Goal: Find specific page/section: Find specific page/section

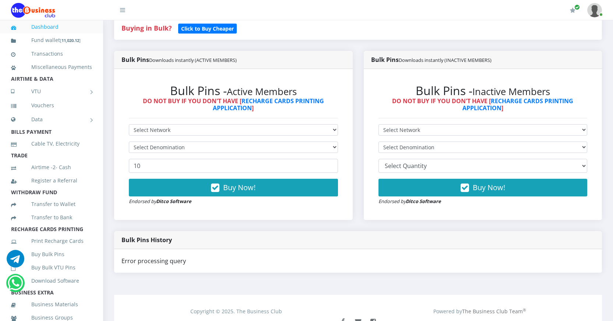
scroll to position [67, 0]
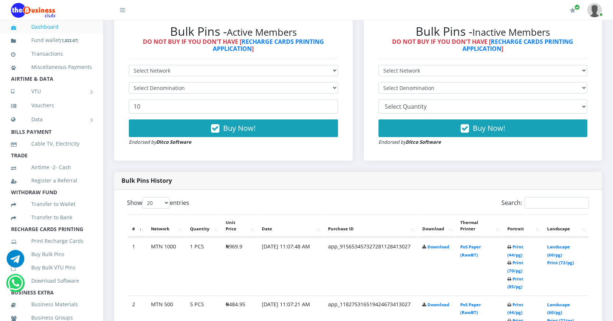
scroll to position [331, 0]
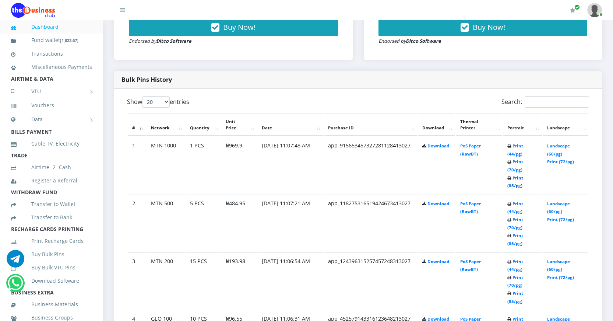
click at [511, 185] on link "Print (85/pg)" at bounding box center [516, 182] width 16 height 14
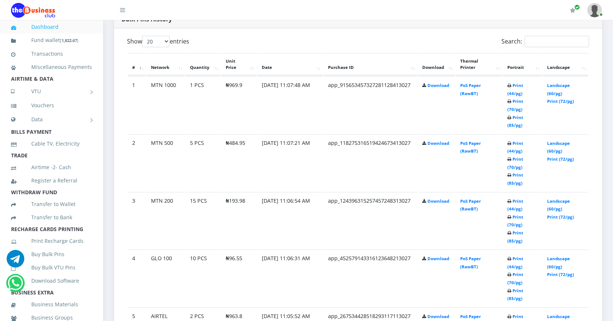
scroll to position [405, 0]
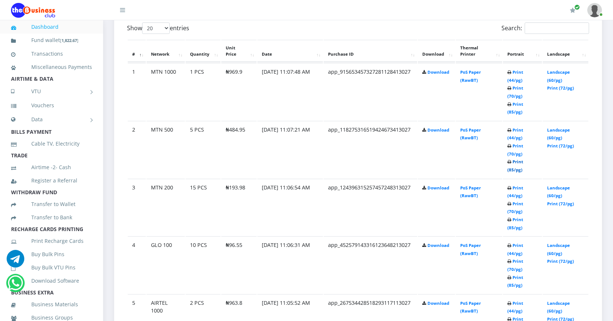
click at [512, 169] on link "Print (85/pg)" at bounding box center [516, 166] width 16 height 14
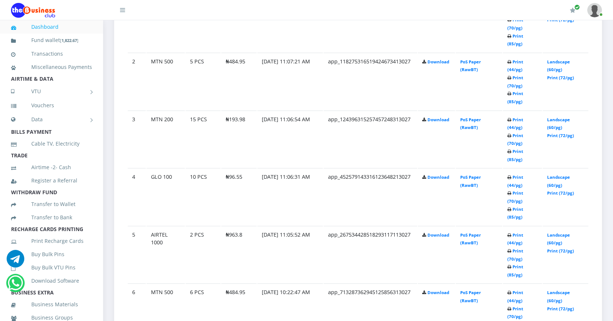
scroll to position [479, 0]
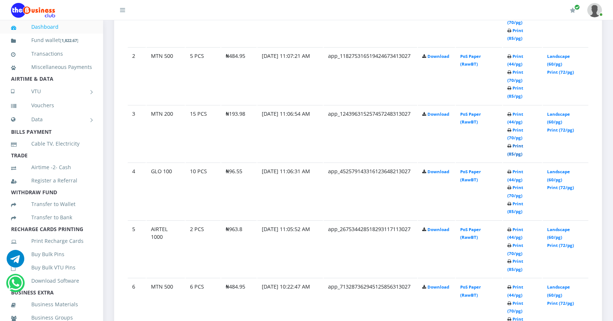
click at [510, 153] on link "Print (85/pg)" at bounding box center [516, 150] width 16 height 14
click at [511, 211] on link "Print (85/pg)" at bounding box center [516, 208] width 16 height 14
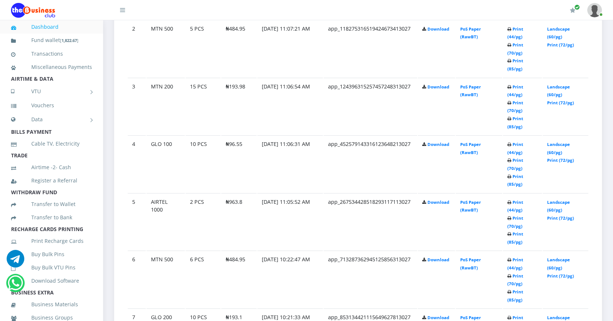
scroll to position [479, 0]
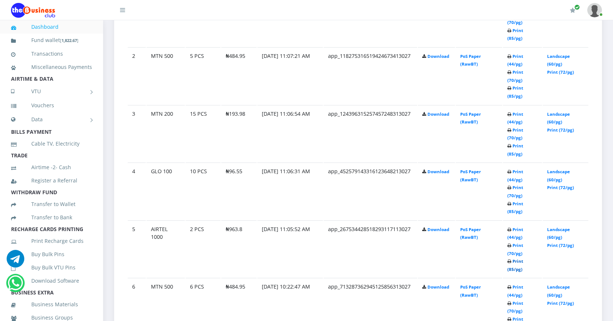
click at [512, 268] on link "Print (85/pg)" at bounding box center [516, 265] width 16 height 14
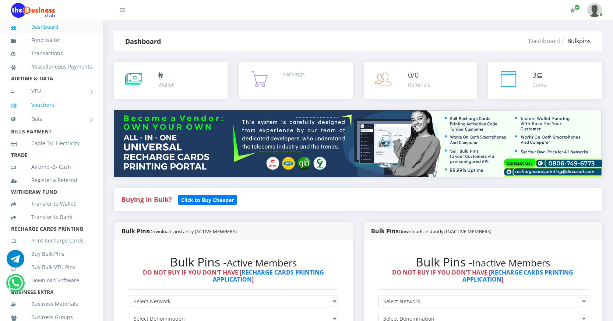
click at [47, 113] on link "Vouchers" at bounding box center [51, 104] width 81 height 17
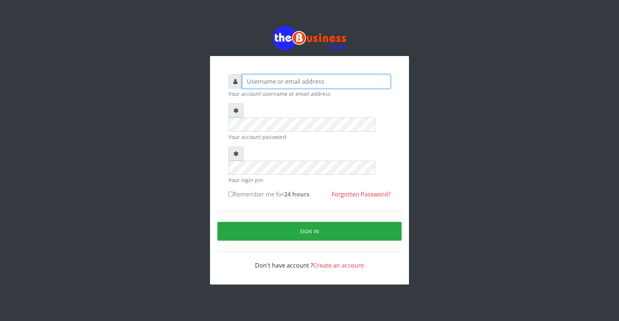
type input "[EMAIL_ADDRESS][DOMAIN_NAME]"
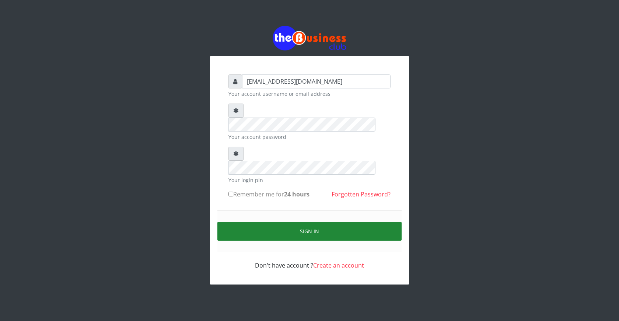
click at [304, 222] on button "Sign in" at bounding box center [309, 231] width 184 height 19
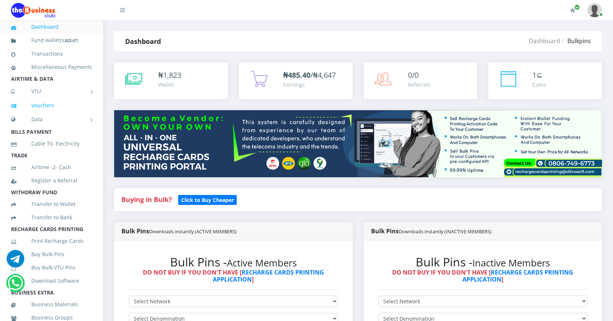
click at [50, 114] on link "Vouchers" at bounding box center [51, 105] width 81 height 17
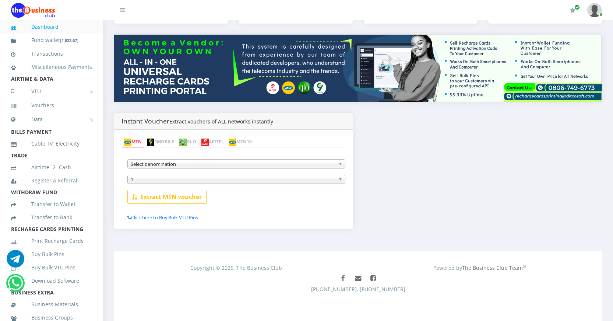
click at [209, 144] on img at bounding box center [204, 141] width 7 height 7
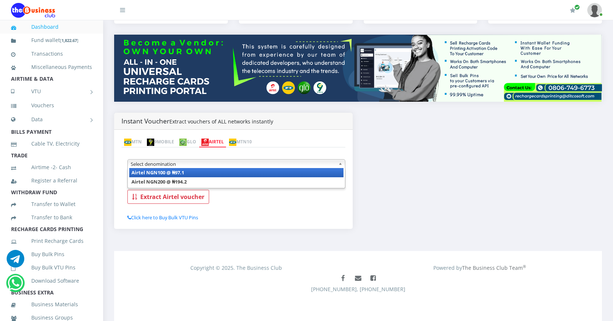
click at [199, 165] on span "Select denomination" at bounding box center [233, 163] width 205 height 9
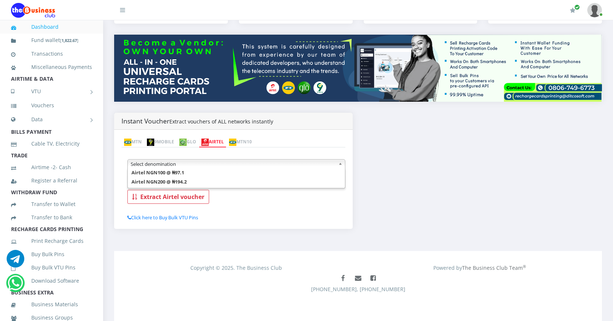
click at [42, 25] on link "Dashboard" at bounding box center [51, 26] width 81 height 17
